Goal: Transaction & Acquisition: Book appointment/travel/reservation

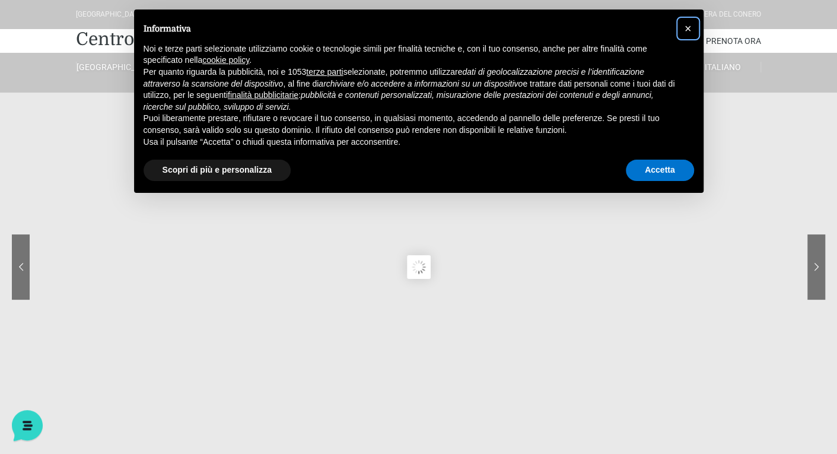
click at [687, 25] on span "×" at bounding box center [687, 28] width 7 height 13
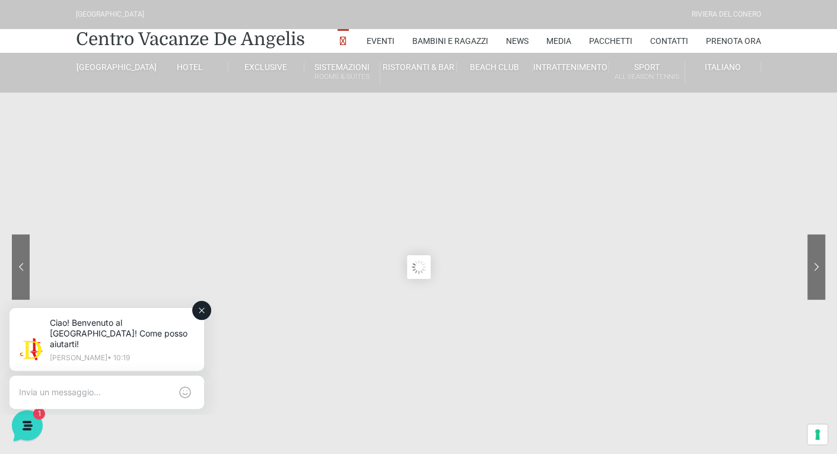
click at [203, 311] on icon at bounding box center [201, 310] width 5 height 5
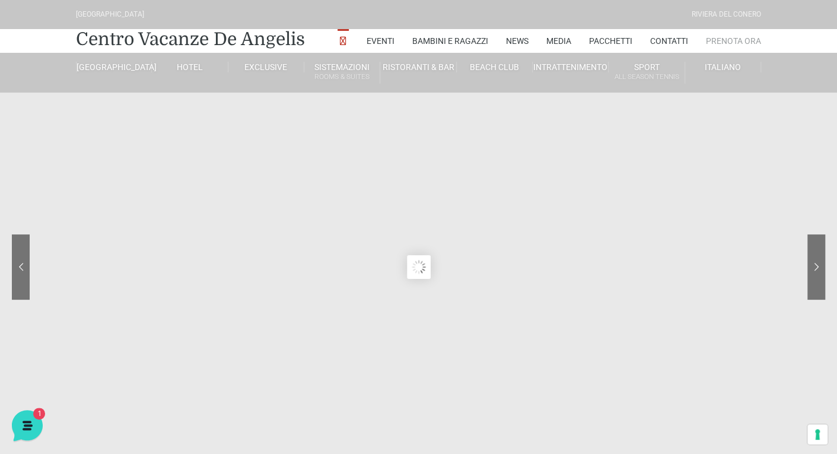
click at [736, 38] on link "Prenota Ora" at bounding box center [733, 41] width 55 height 24
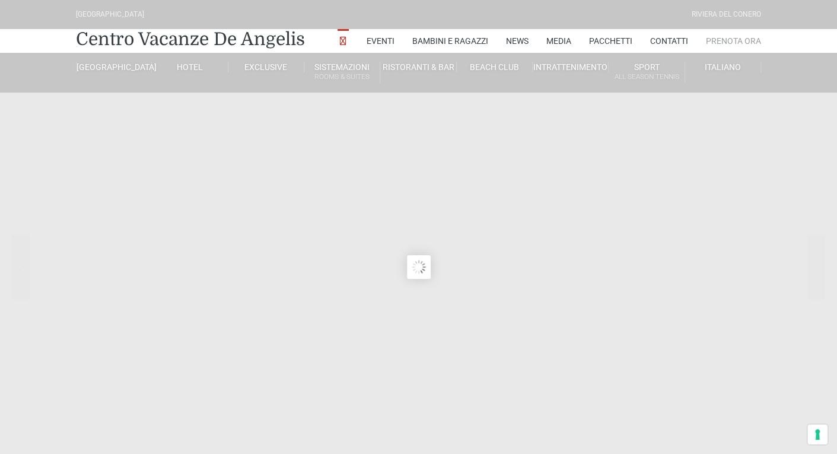
click at [731, 43] on link "Prenota Ora" at bounding box center [733, 41] width 55 height 24
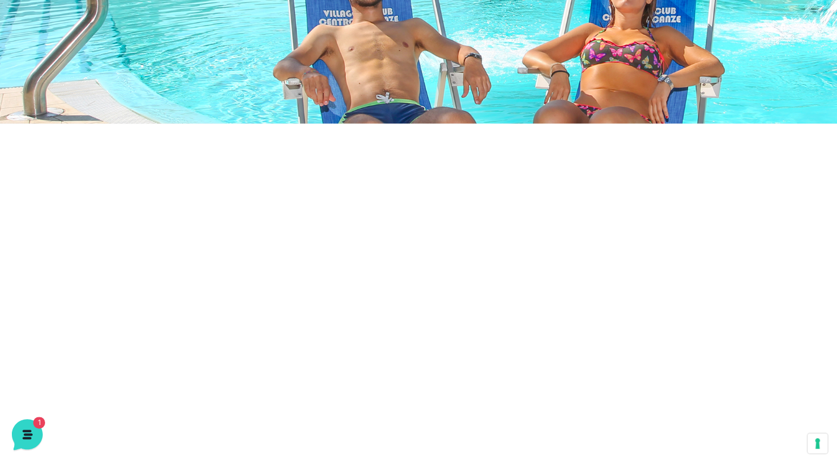
scroll to position [474, 0]
